Goal: Task Accomplishment & Management: Use online tool/utility

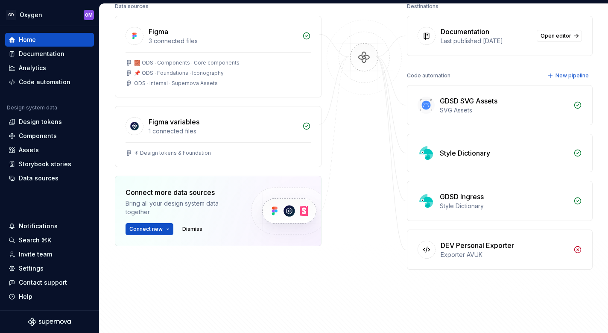
scroll to position [121, 0]
click at [56, 80] on div "Code automation" at bounding box center [45, 82] width 52 height 9
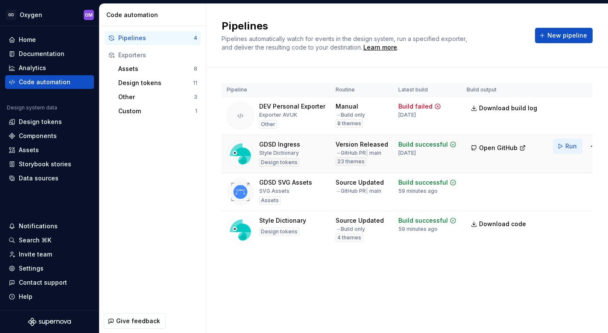
click at [553, 146] on button "Run" at bounding box center [567, 145] width 29 height 15
click at [277, 159] on div "Design tokens" at bounding box center [279, 162] width 40 height 9
click at [579, 145] on html "GD Oxygen OM Home Documentation Analytics Code automation Design system data De…" at bounding box center [304, 166] width 608 height 333
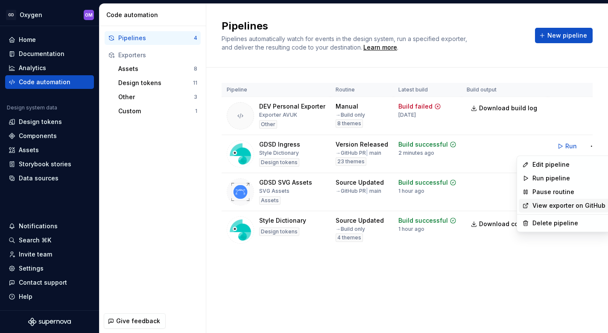
click at [557, 205] on link "View exporter on GitHub" at bounding box center [568, 205] width 73 height 9
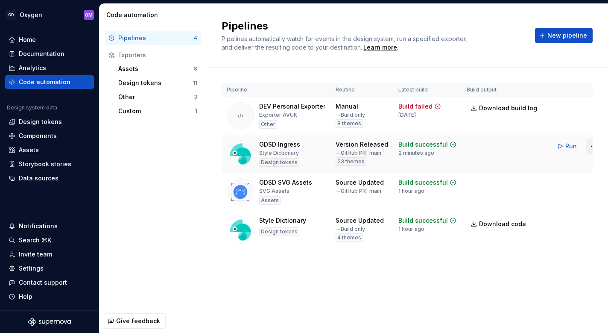
click at [582, 144] on html "GD Oxygen OM Home Documentation Analytics Code automation Design system data De…" at bounding box center [304, 166] width 608 height 333
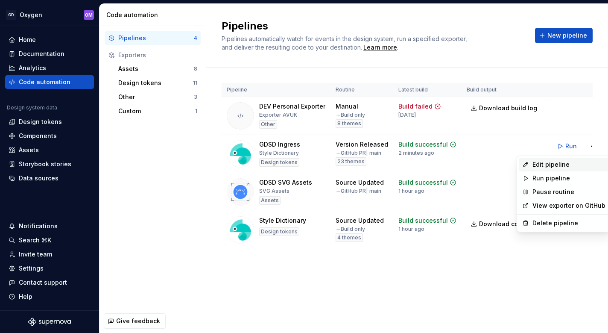
click at [565, 162] on div "Edit pipeline" at bounding box center [568, 164] width 73 height 9
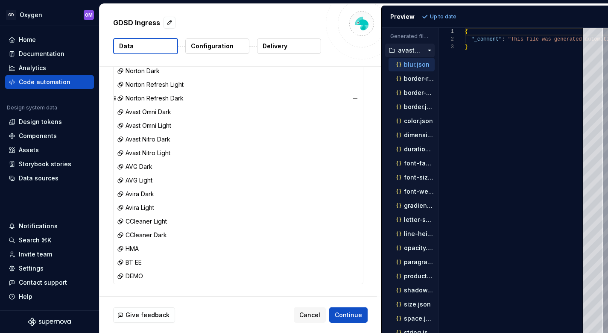
scroll to position [192, 0]
click at [280, 39] on button "Delivery" at bounding box center [289, 45] width 64 height 15
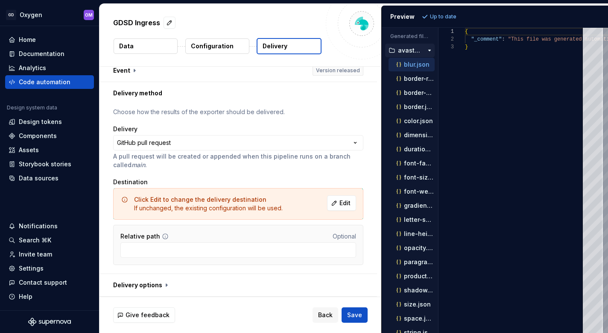
scroll to position [7, 0]
click at [358, 316] on span "Save" at bounding box center [354, 314] width 15 height 9
